Goal: Navigation & Orientation: Find specific page/section

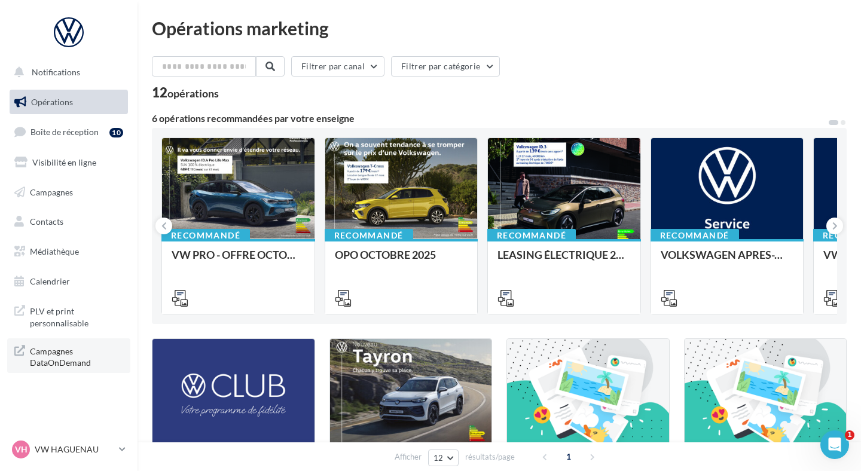
click at [62, 356] on span "Campagnes DataOnDemand" at bounding box center [76, 356] width 93 height 26
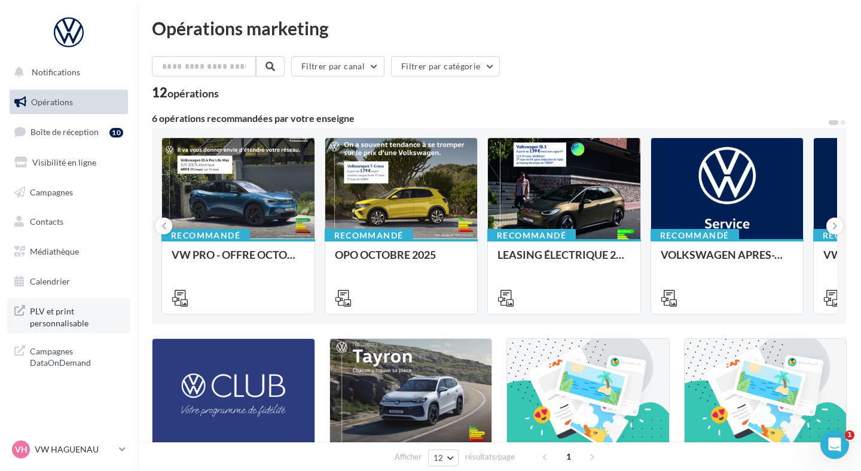
click at [54, 315] on span "PLV et print personnalisable" at bounding box center [76, 316] width 93 height 26
click at [356, 188] on div at bounding box center [401, 189] width 152 height 102
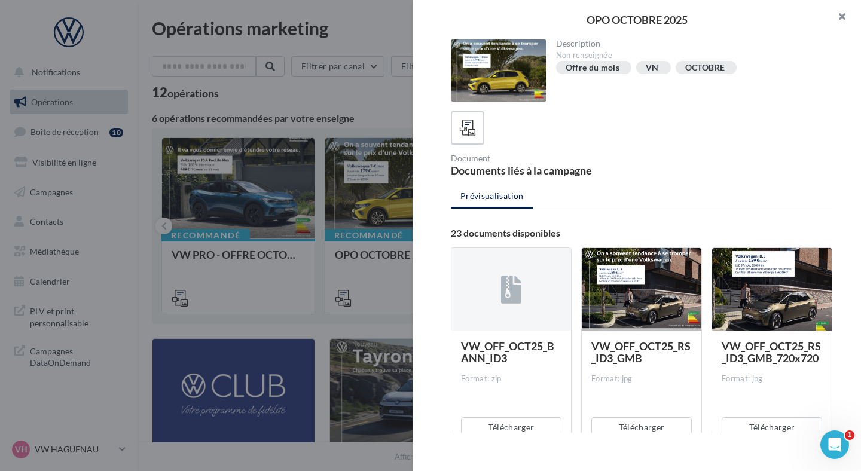
click at [840, 18] on button "button" at bounding box center [837, 18] width 48 height 36
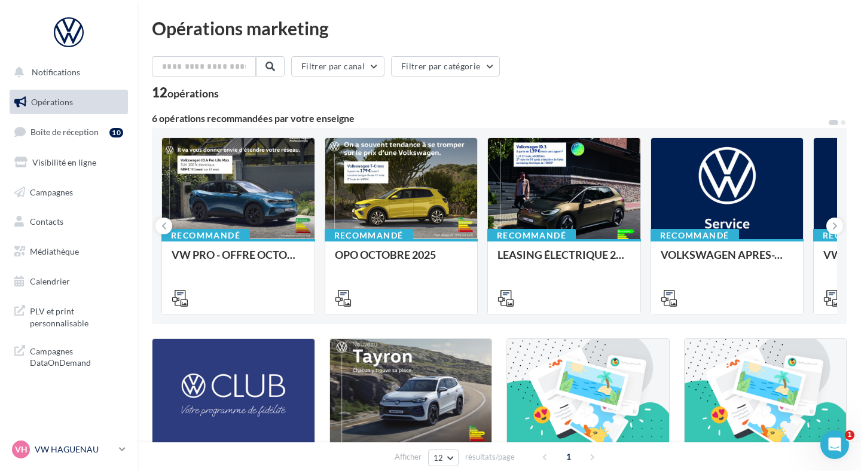
click at [76, 451] on p "VW HAGUENAU" at bounding box center [74, 449] width 79 height 12
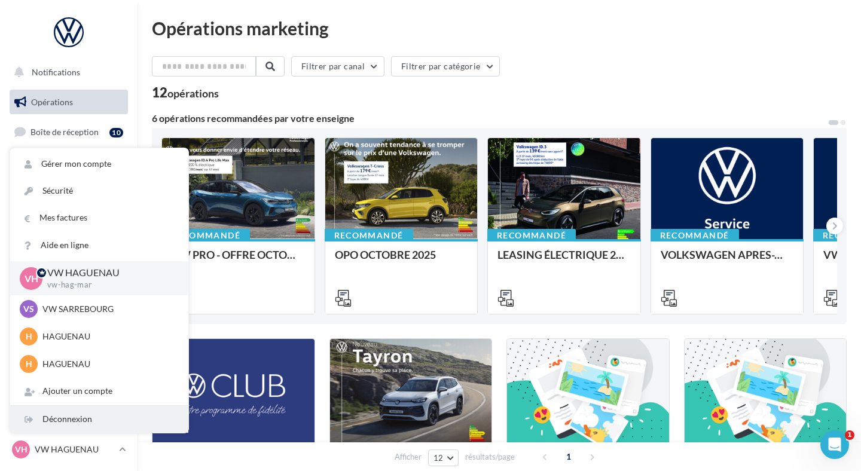
click at [86, 417] on div "Déconnexion" at bounding box center [99, 419] width 178 height 27
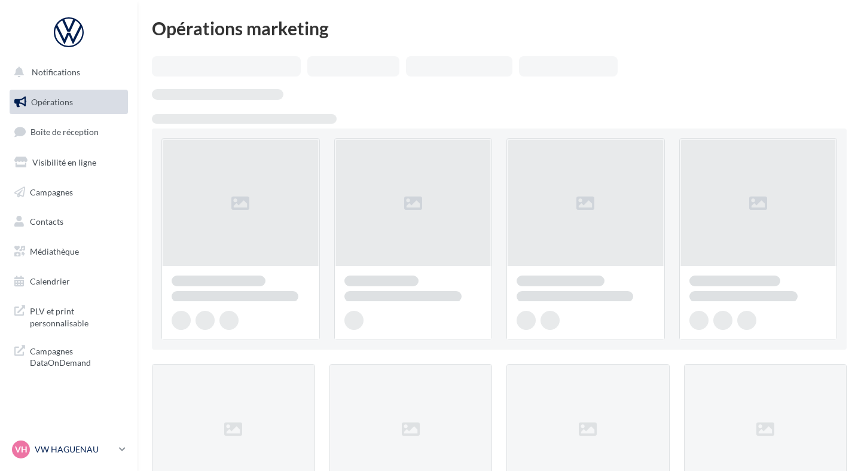
click at [94, 446] on p "VW HAGUENAU" at bounding box center [74, 449] width 79 height 12
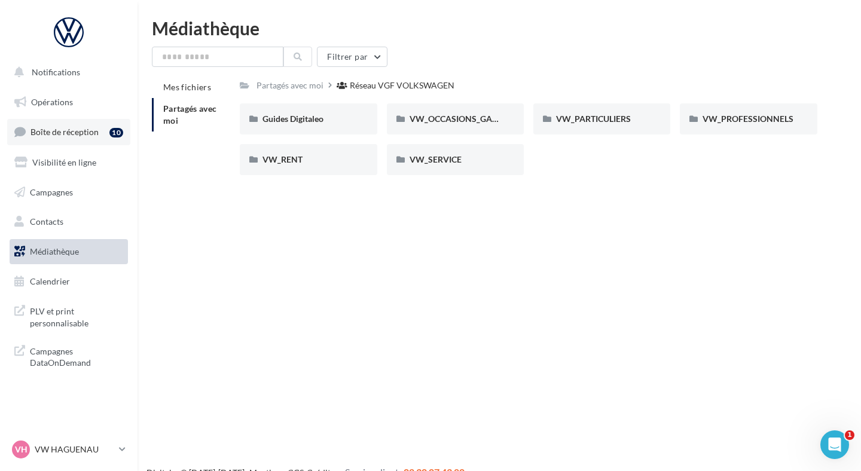
click at [90, 142] on link "Boîte de réception 10" at bounding box center [68, 132] width 123 height 26
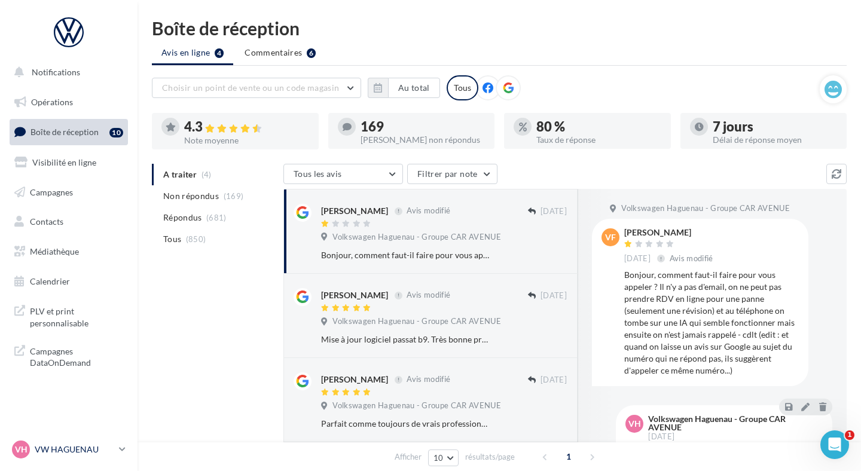
click at [71, 448] on p "VW HAGUENAU" at bounding box center [74, 449] width 79 height 12
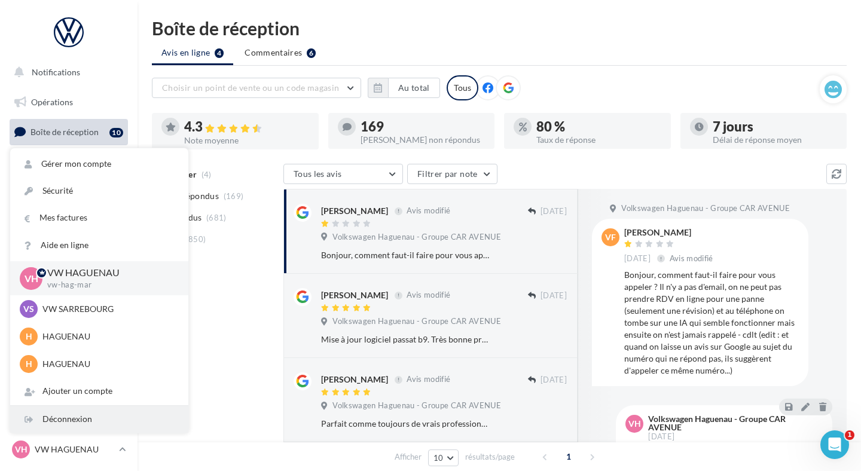
click at [72, 423] on div "Déconnexion" at bounding box center [99, 419] width 178 height 27
